Goal: Contribute content: Add original content to the website for others to see

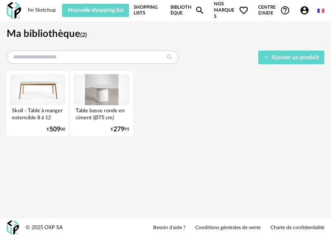
click at [223, 180] on div "for Sketchup Nouvelle shopping list Mettre à jour ma Shopping List Refresh icon…" at bounding box center [165, 118] width 331 height 237
click at [277, 58] on span "Ajouter un produit" at bounding box center [296, 58] width 48 height 6
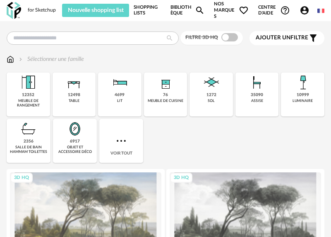
click at [111, 30] on div "Filtre 3D HQ Ajouter un filtre s Filter icon Filtrer par : Sélectionner une fam…" at bounding box center [165, 228] width 331 height 414
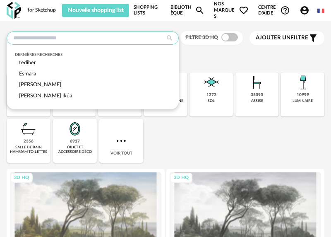
click at [100, 36] on input "text" at bounding box center [93, 37] width 172 height 13
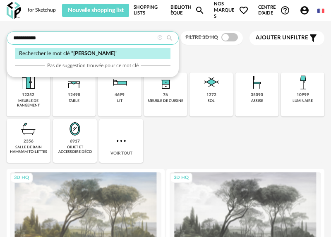
type input "**********"
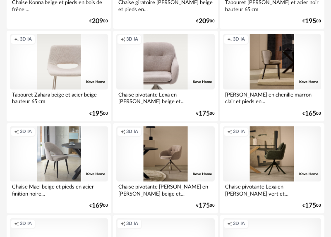
scroll to position [1012, 0]
